Goal: Task Accomplishment & Management: Manage account settings

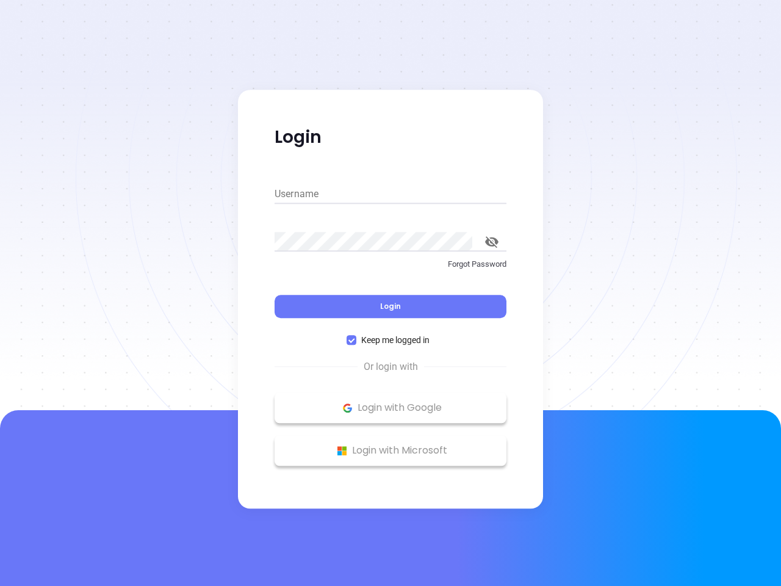
click at [390, 293] on div "Login" at bounding box center [390, 299] width 232 height 38
click at [390, 194] on input "Username" at bounding box center [390, 194] width 232 height 20
click at [492, 242] on icon "toggle password visibility" at bounding box center [491, 242] width 13 height 12
click at [390, 306] on span "Login" at bounding box center [390, 306] width 21 height 10
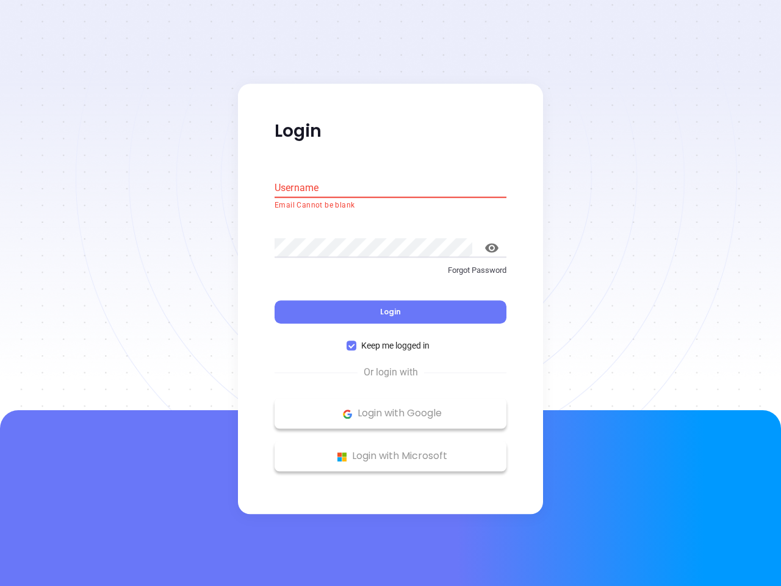
click at [390, 340] on span "Keep me logged in" at bounding box center [395, 345] width 78 height 13
click at [356, 341] on input "Keep me logged in" at bounding box center [351, 346] width 10 height 10
checkbox input "false"
click at [390, 407] on p "Login with Google" at bounding box center [391, 413] width 220 height 18
click at [390, 450] on p "Login with Microsoft" at bounding box center [391, 456] width 220 height 18
